Goal: Browse casually: Explore the website without a specific task or goal

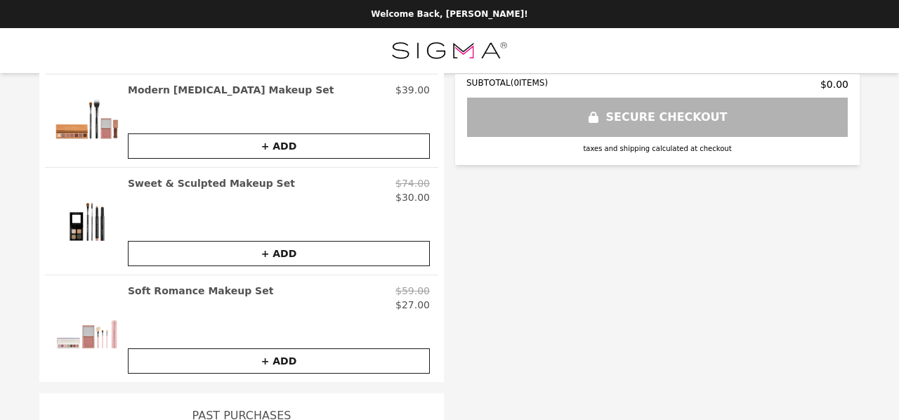
scroll to position [211, 0]
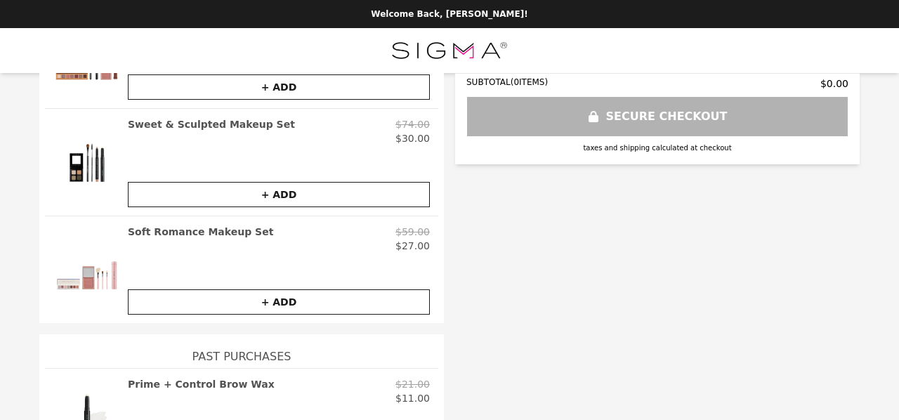
click at [81, 276] on img at bounding box center [86, 270] width 67 height 90
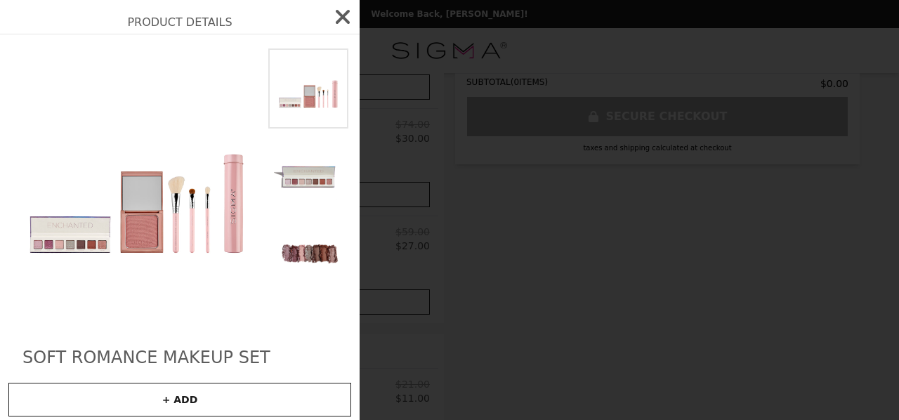
click at [291, 217] on img at bounding box center [308, 249] width 80 height 80
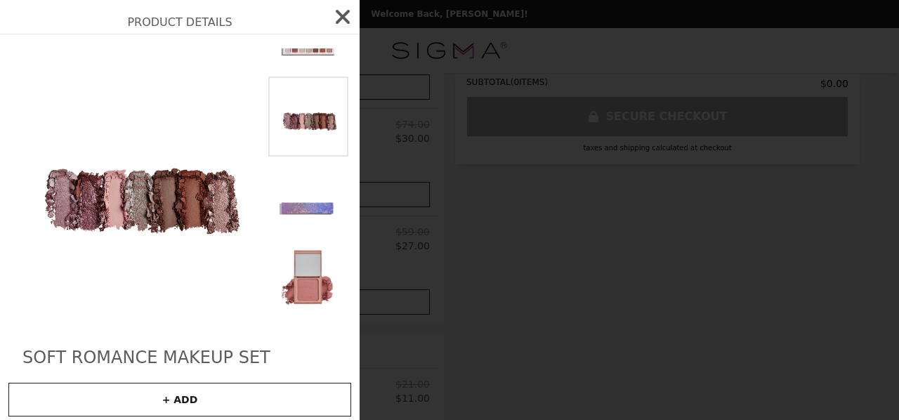
scroll to position [134, 0]
click at [291, 235] on img at bounding box center [308, 275] width 80 height 80
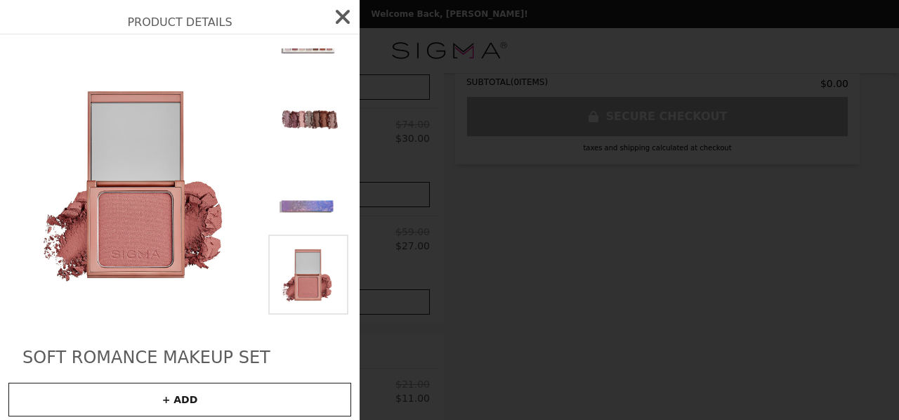
click at [299, 315] on img at bounding box center [308, 355] width 80 height 80
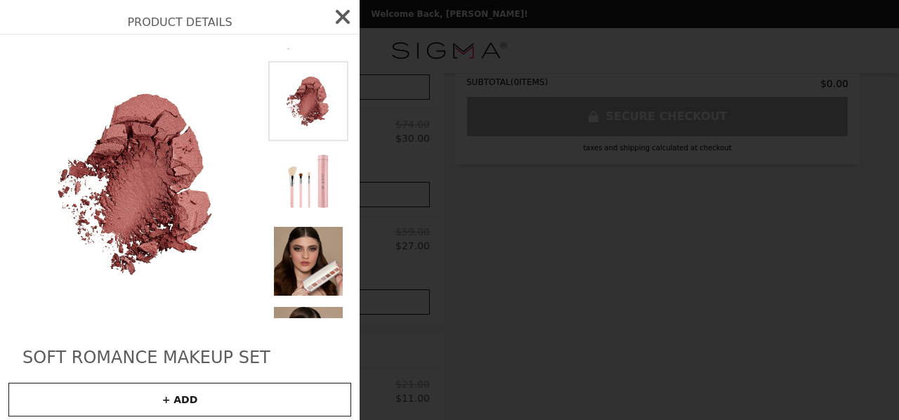
scroll to position [396, 0]
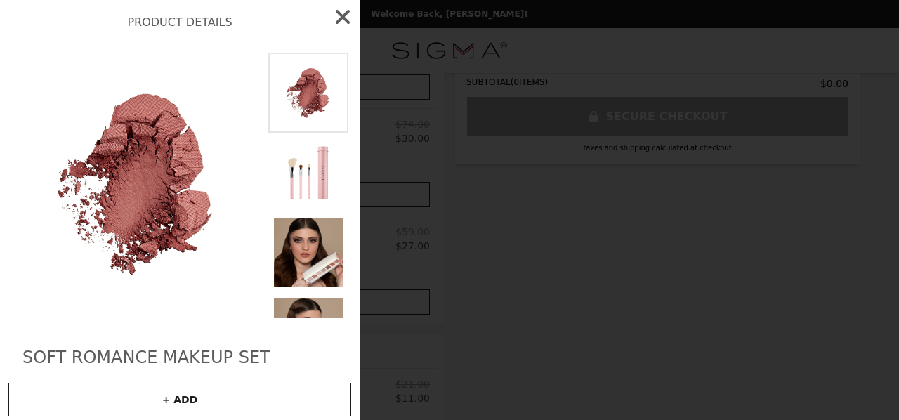
click at [287, 373] on img at bounding box center [308, 413] width 80 height 80
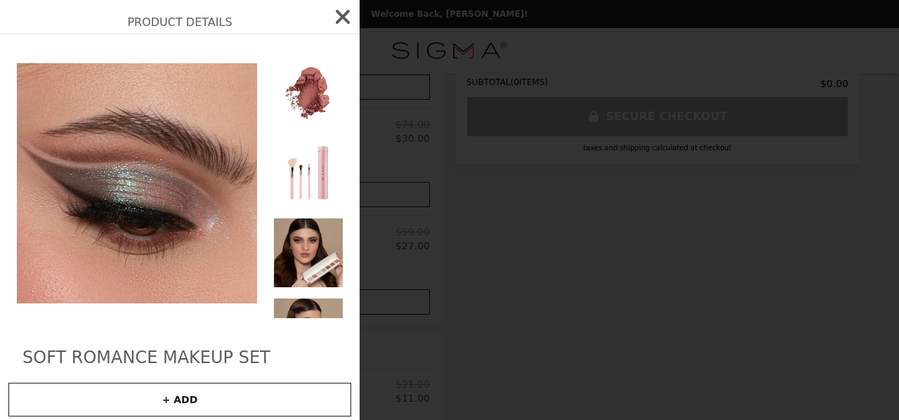
click at [336, 15] on icon "button" at bounding box center [343, 17] width 14 height 14
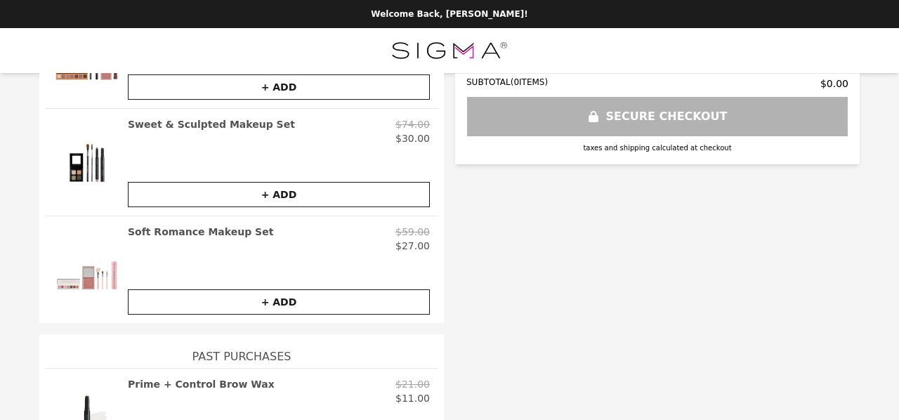
click at [192, 124] on h2 "Sweet & Sculpted Makeup Set" at bounding box center [211, 124] width 167 height 14
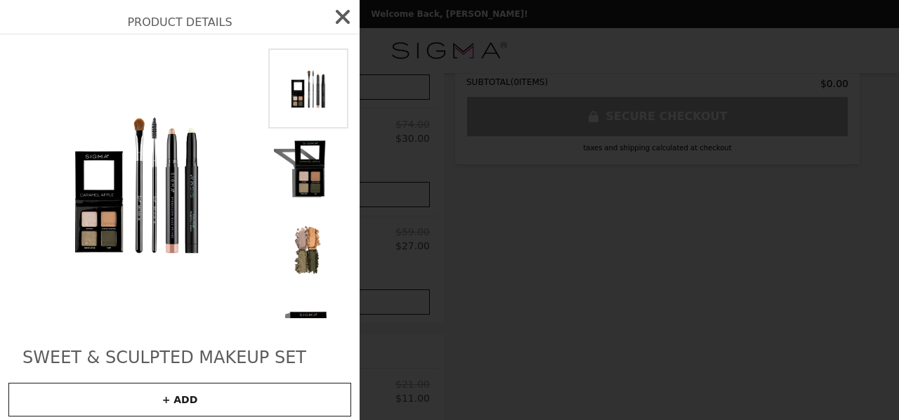
click at [294, 226] on img at bounding box center [308, 249] width 80 height 80
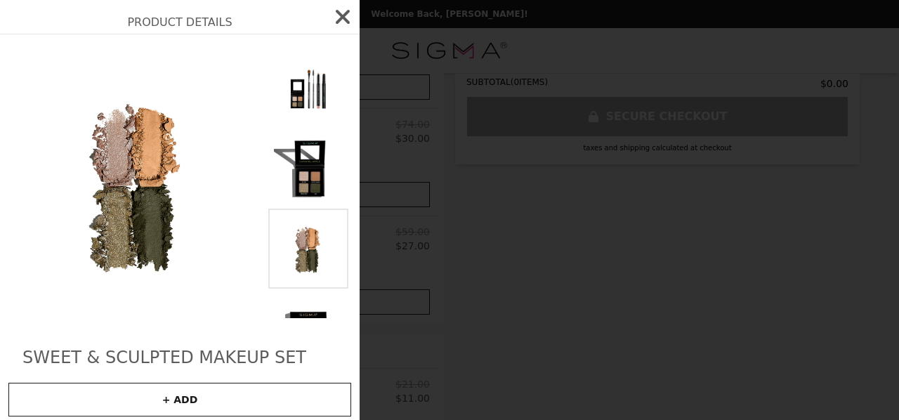
scroll to position [28, 0]
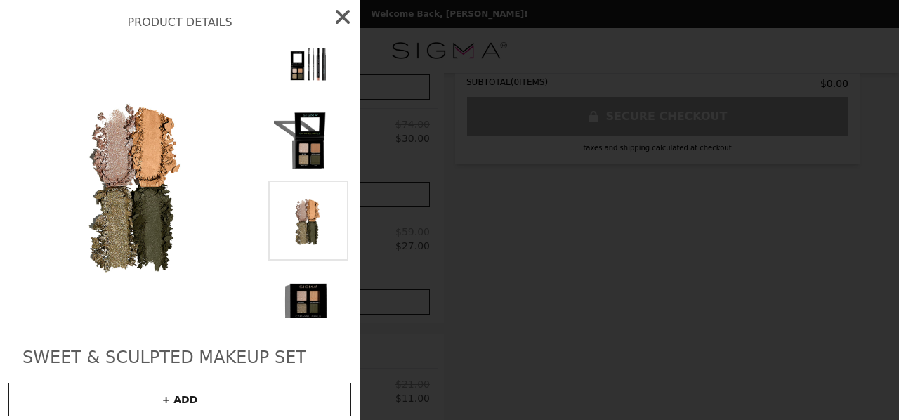
click at [292, 341] on img at bounding box center [308, 381] width 80 height 80
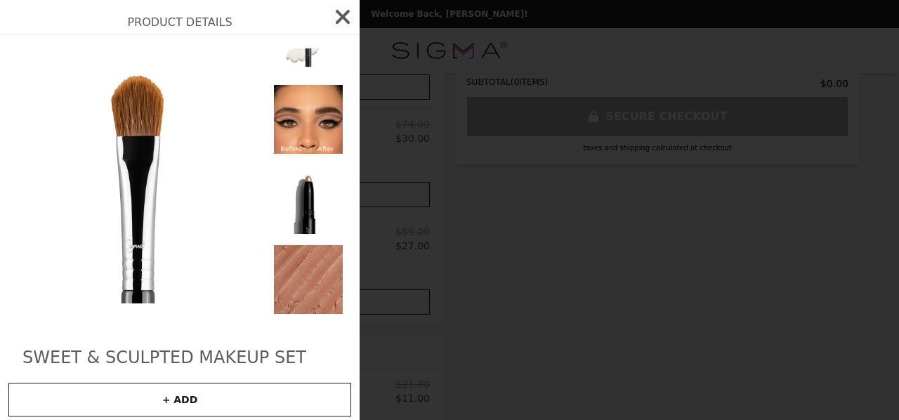
scroll to position [529, 0]
click at [289, 320] on img at bounding box center [308, 360] width 80 height 80
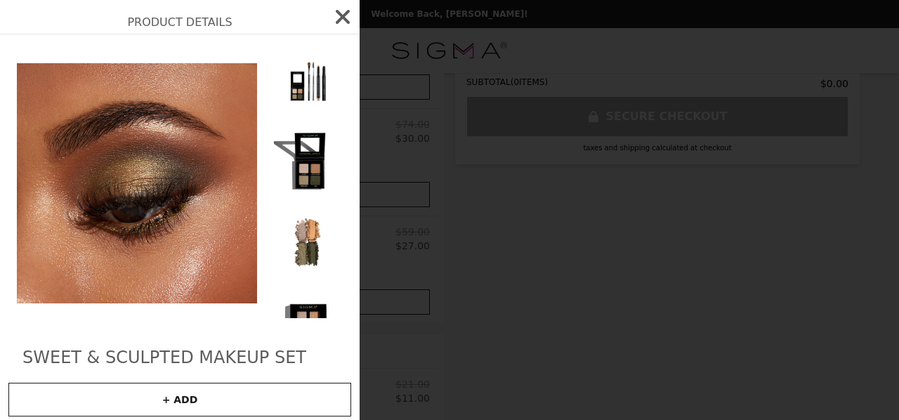
scroll to position [0, 0]
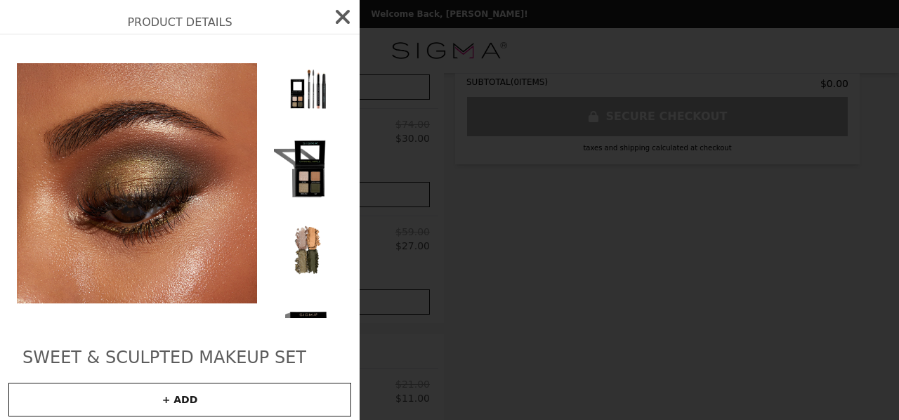
click at [296, 86] on img at bounding box center [308, 88] width 80 height 80
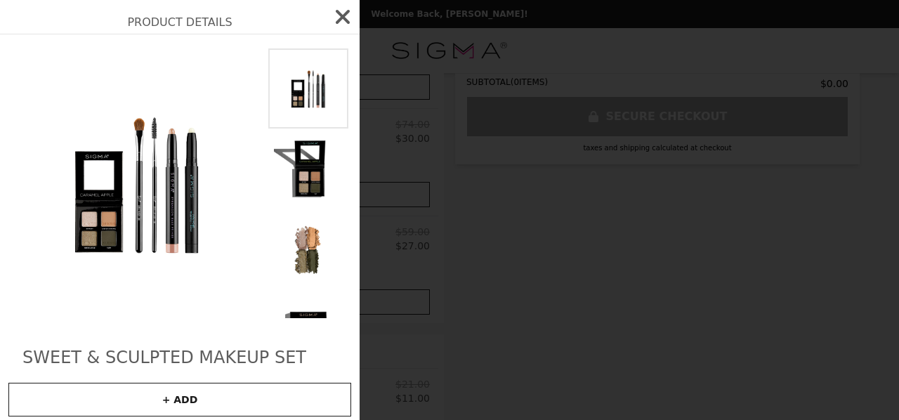
click at [336, 15] on icon "button" at bounding box center [343, 17] width 14 height 14
